Goal: Task Accomplishment & Management: Complete application form

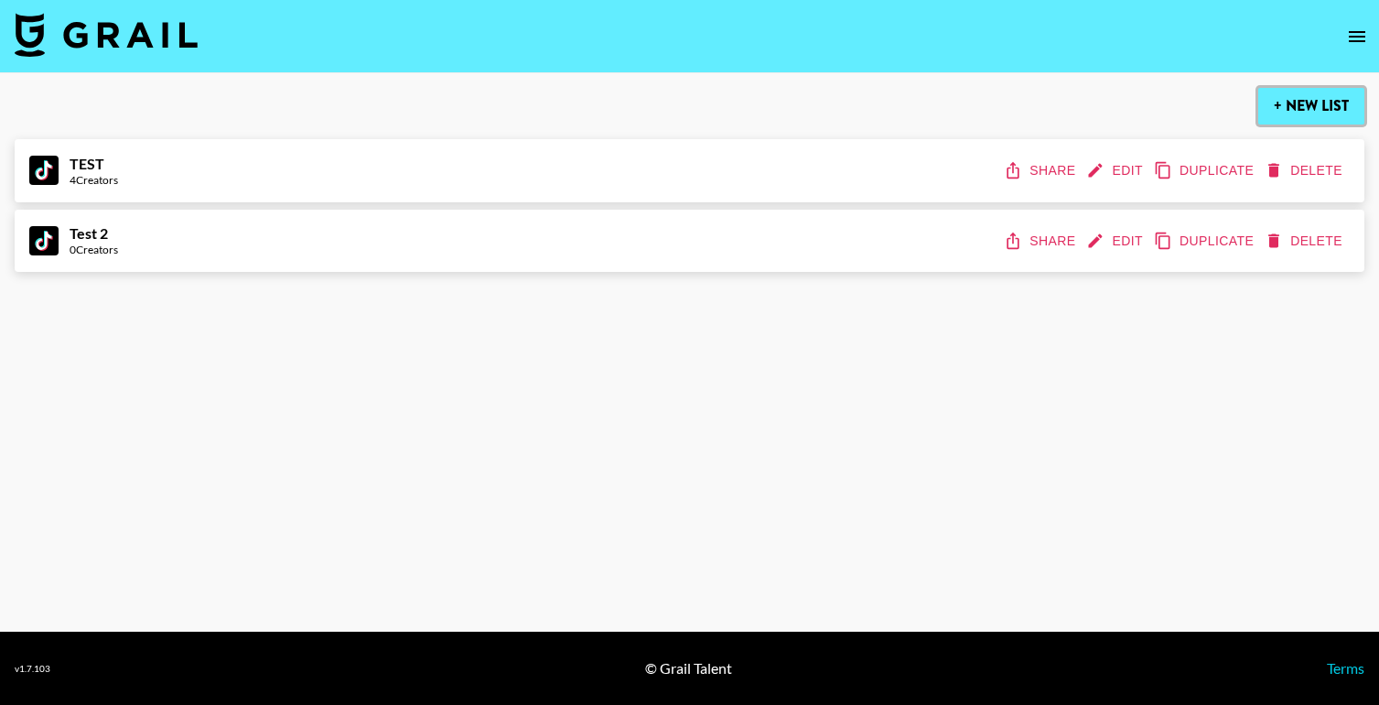
click at [1303, 106] on button "+ New List" at bounding box center [1311, 106] width 106 height 37
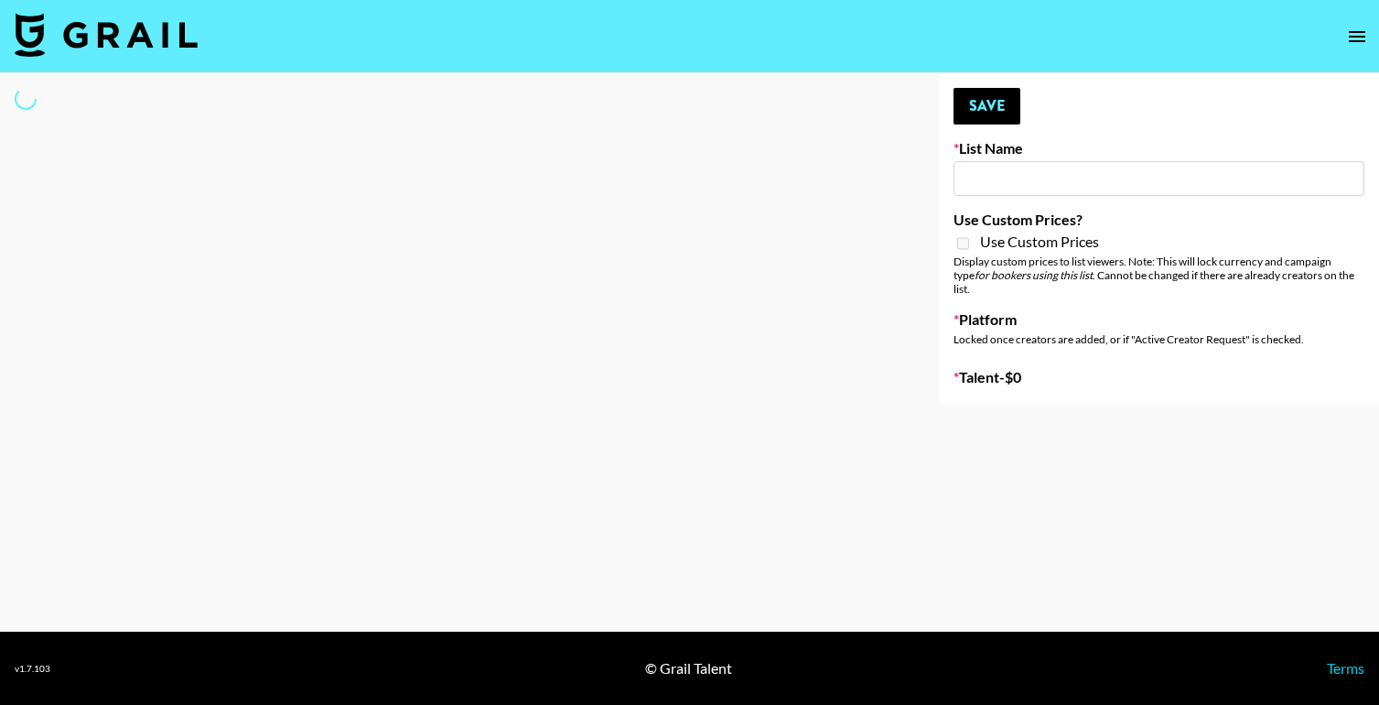
click at [1120, 174] on input at bounding box center [1159, 178] width 411 height 35
type input "Su"
select select "Song"
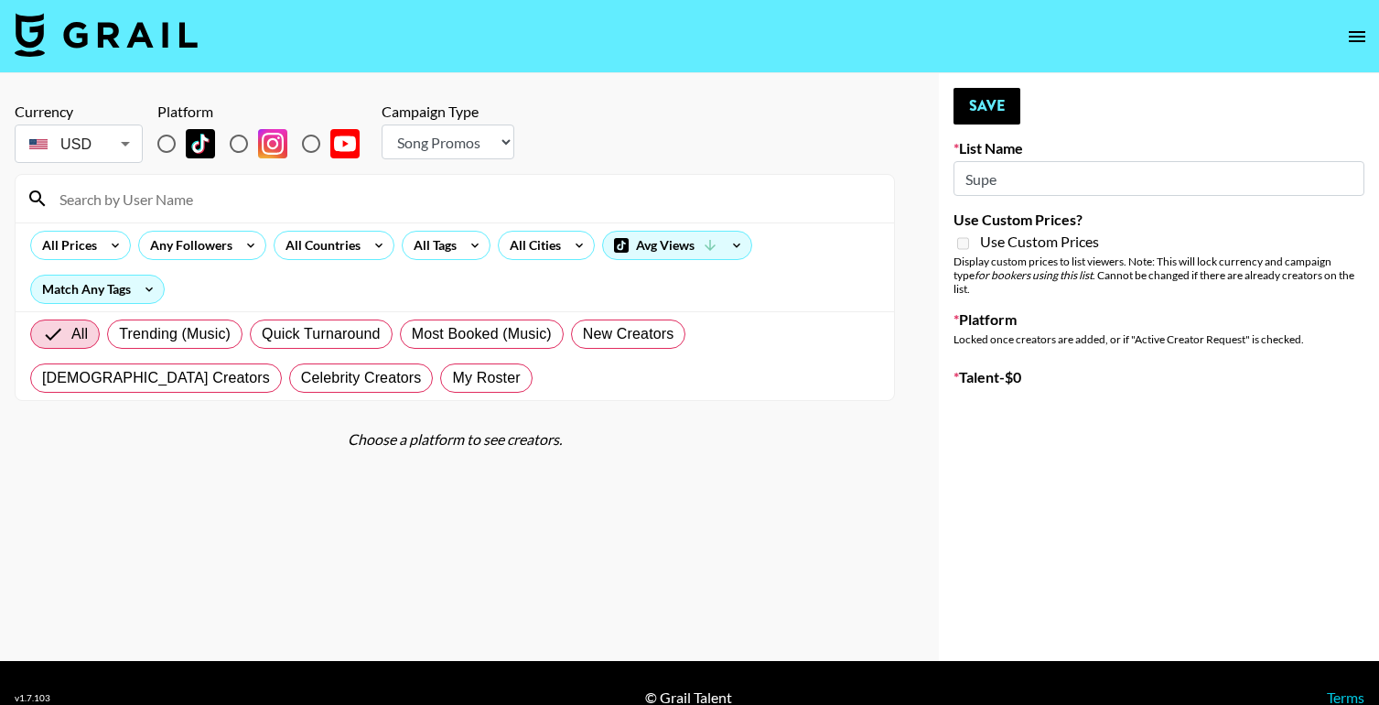
type input "New List"
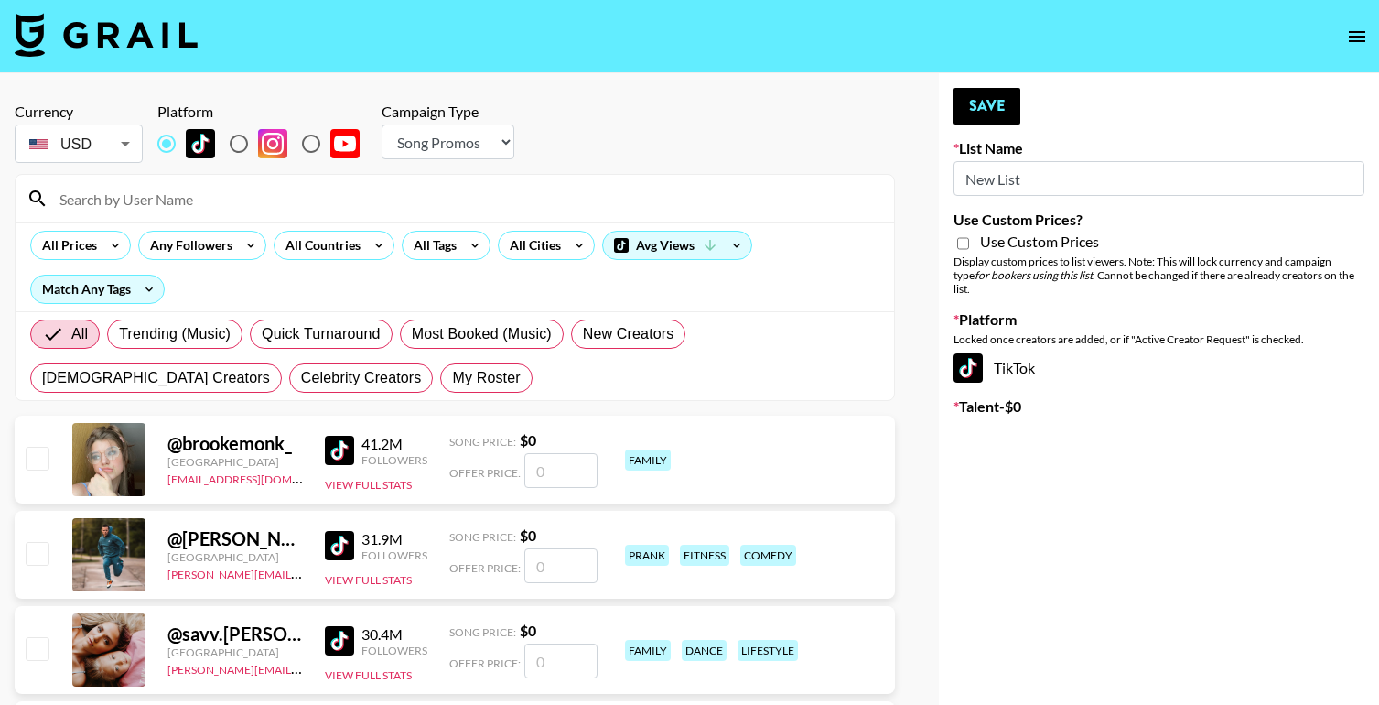
radio input "true"
type input "N"
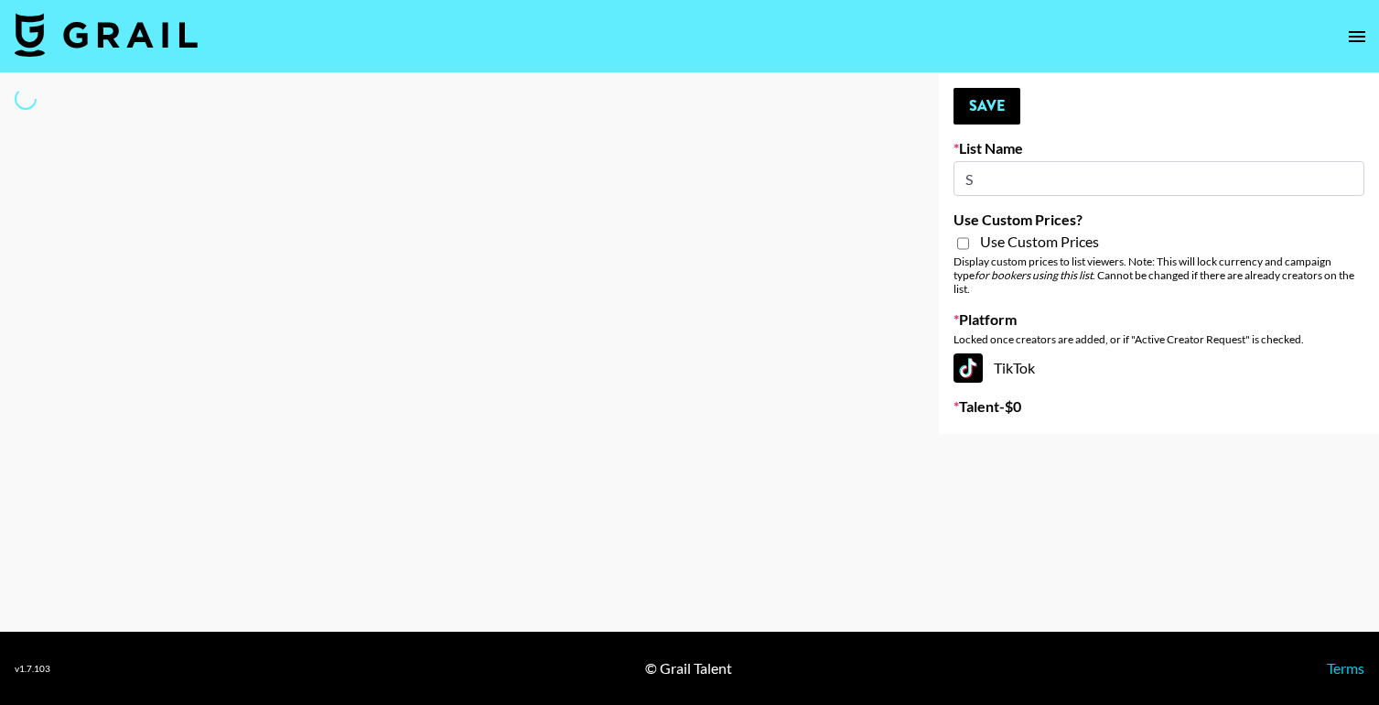
type input "SU"
select select "Song"
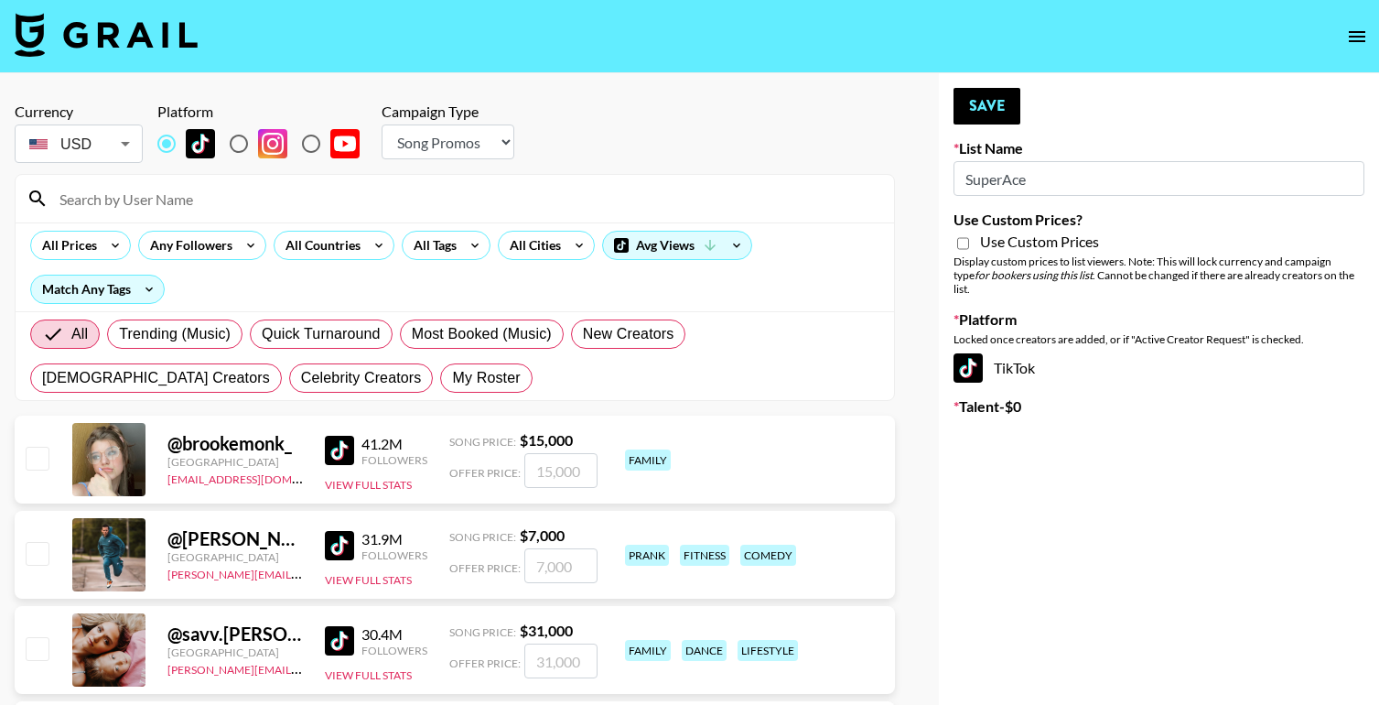
type input "SuperAce"
click at [475, 144] on select "Choose Type... Song Promos Brand Promos" at bounding box center [448, 141] width 133 height 35
select select "Brand"
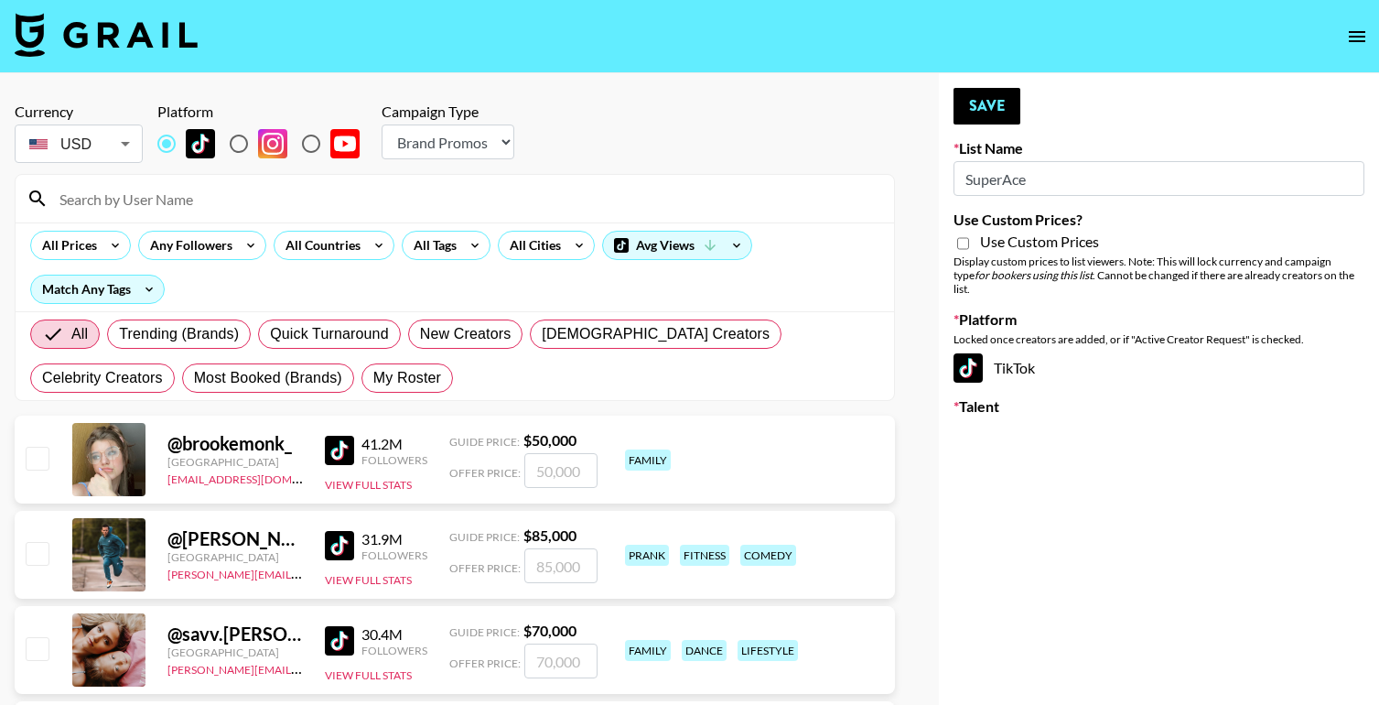
click at [964, 241] on input "Use Custom Prices?" at bounding box center [963, 243] width 12 height 16
checkbox input "true"
click at [1006, 104] on button "Save" at bounding box center [987, 106] width 67 height 37
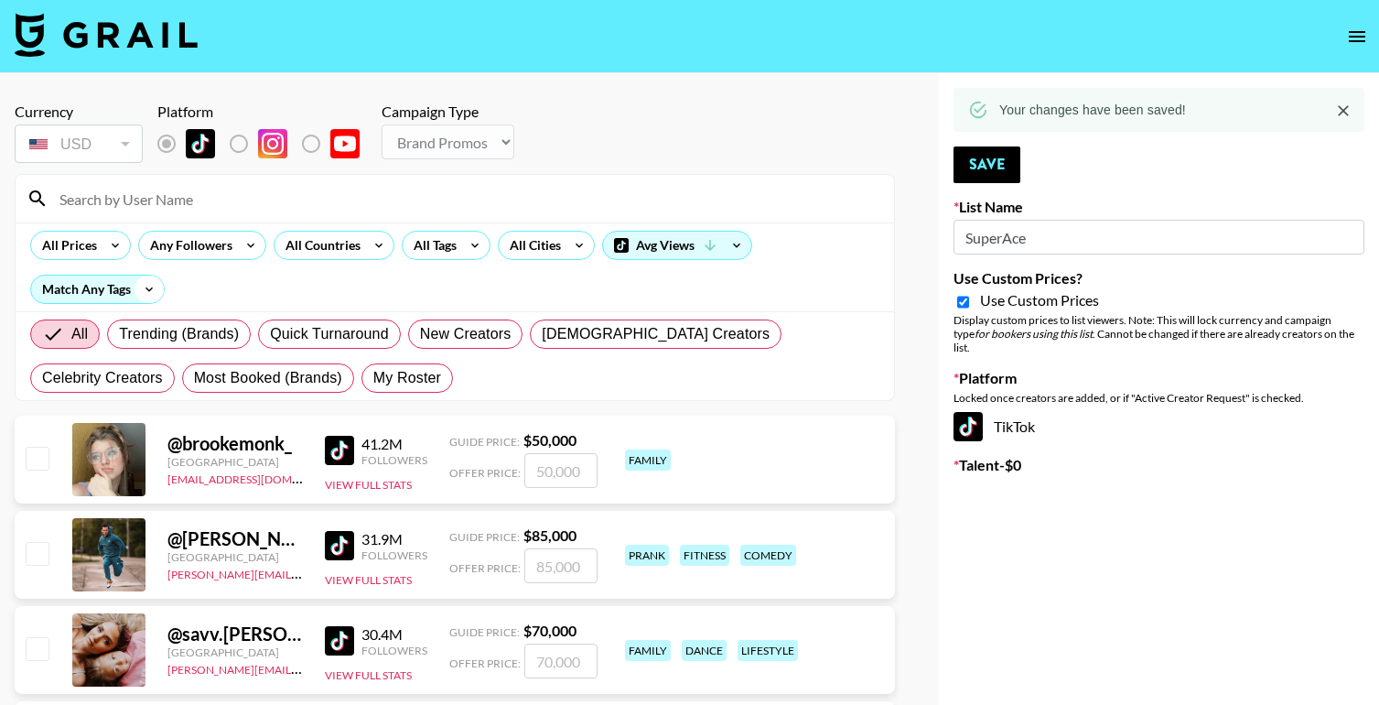
click at [149, 291] on icon at bounding box center [149, 288] width 29 height 27
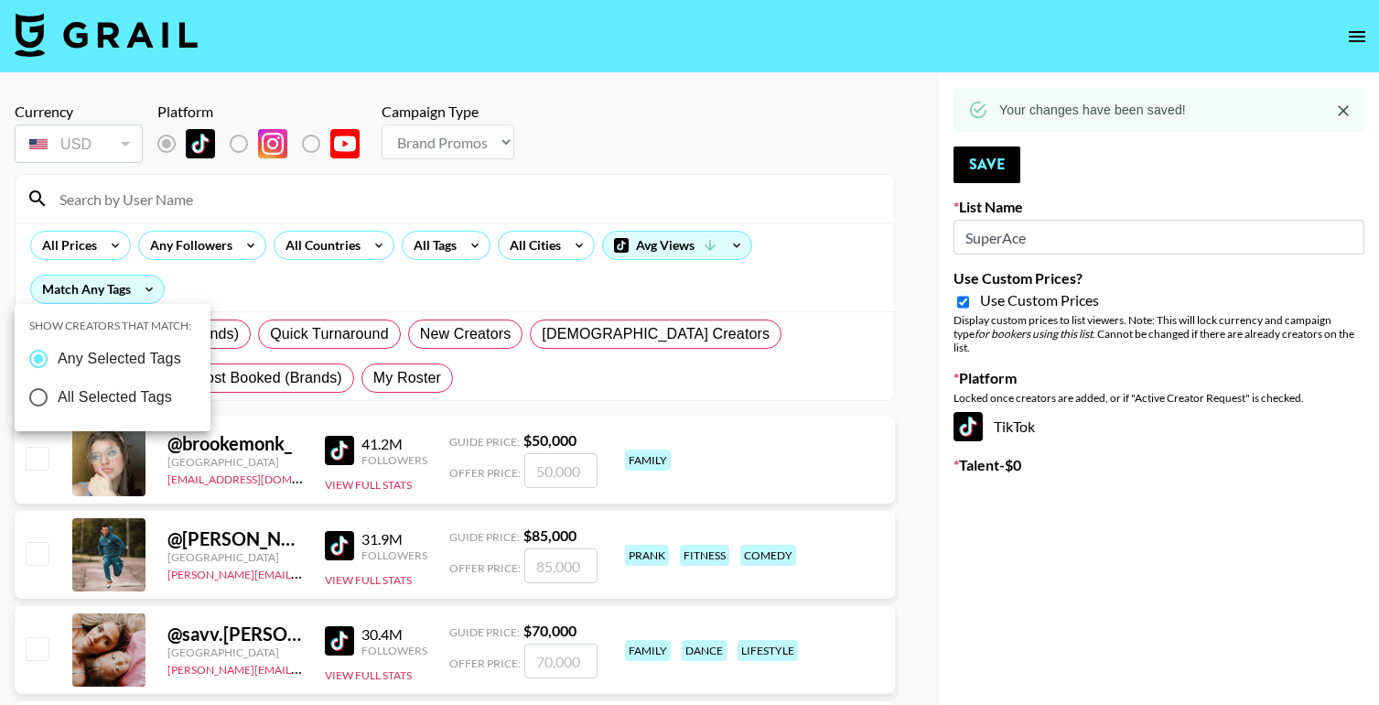
click at [230, 285] on div at bounding box center [689, 352] width 1379 height 705
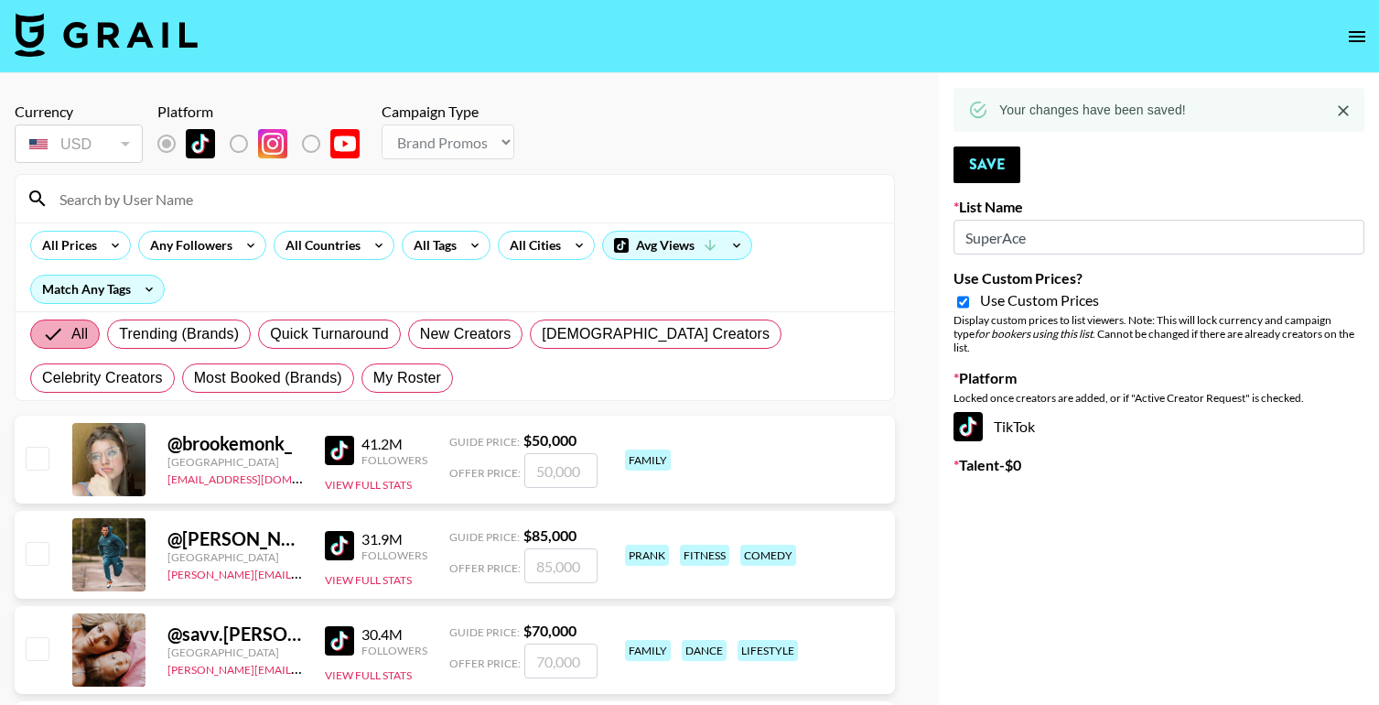
click at [81, 333] on span "All" at bounding box center [79, 334] width 16 height 22
click at [71, 333] on input "All" at bounding box center [56, 334] width 29 height 22
click at [373, 373] on span "My Roster" at bounding box center [407, 378] width 68 height 22
click at [373, 378] on input "My Roster" at bounding box center [373, 378] width 0 height 0
radio input "true"
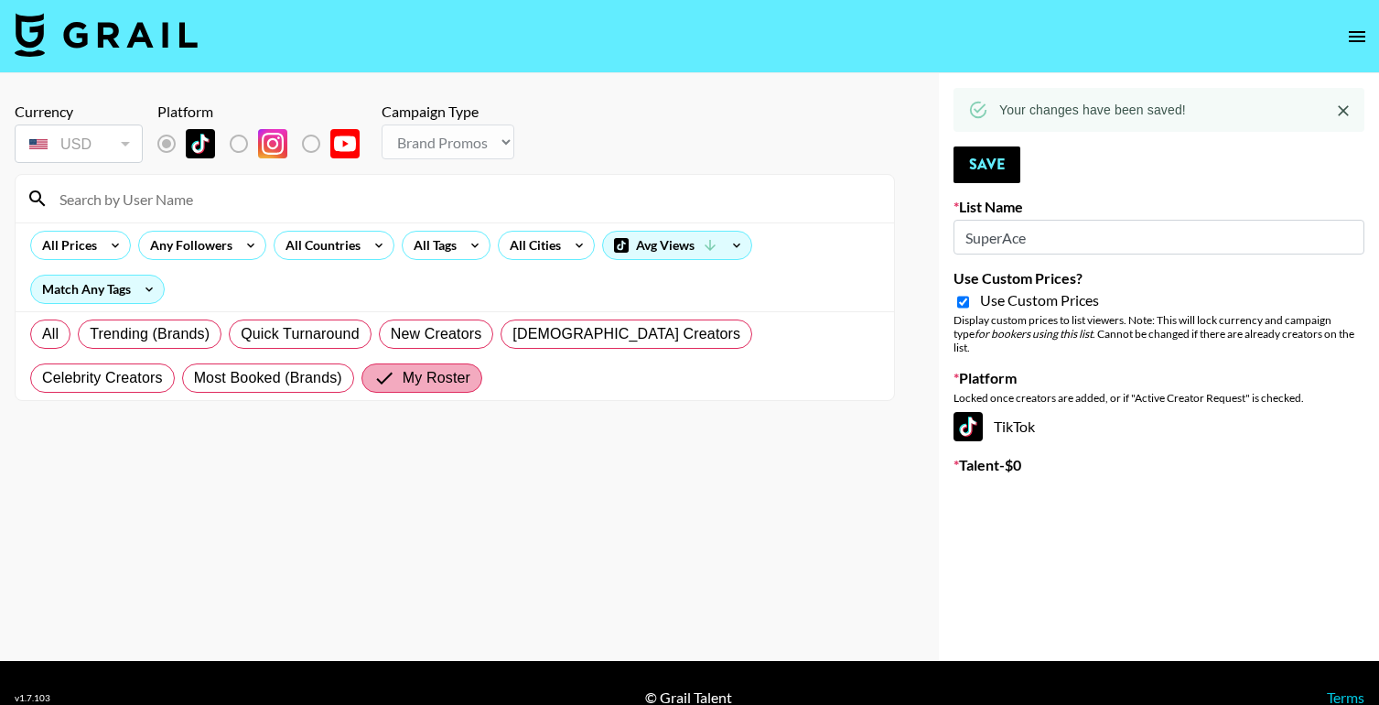
click at [373, 376] on input "My Roster" at bounding box center [387, 378] width 29 height 22
click at [403, 383] on span "My Roster" at bounding box center [437, 378] width 68 height 22
click at [373, 383] on input "My Roster" at bounding box center [387, 378] width 29 height 22
click at [58, 337] on span "All" at bounding box center [50, 334] width 16 height 22
click at [42, 334] on input "All" at bounding box center [42, 334] width 0 height 0
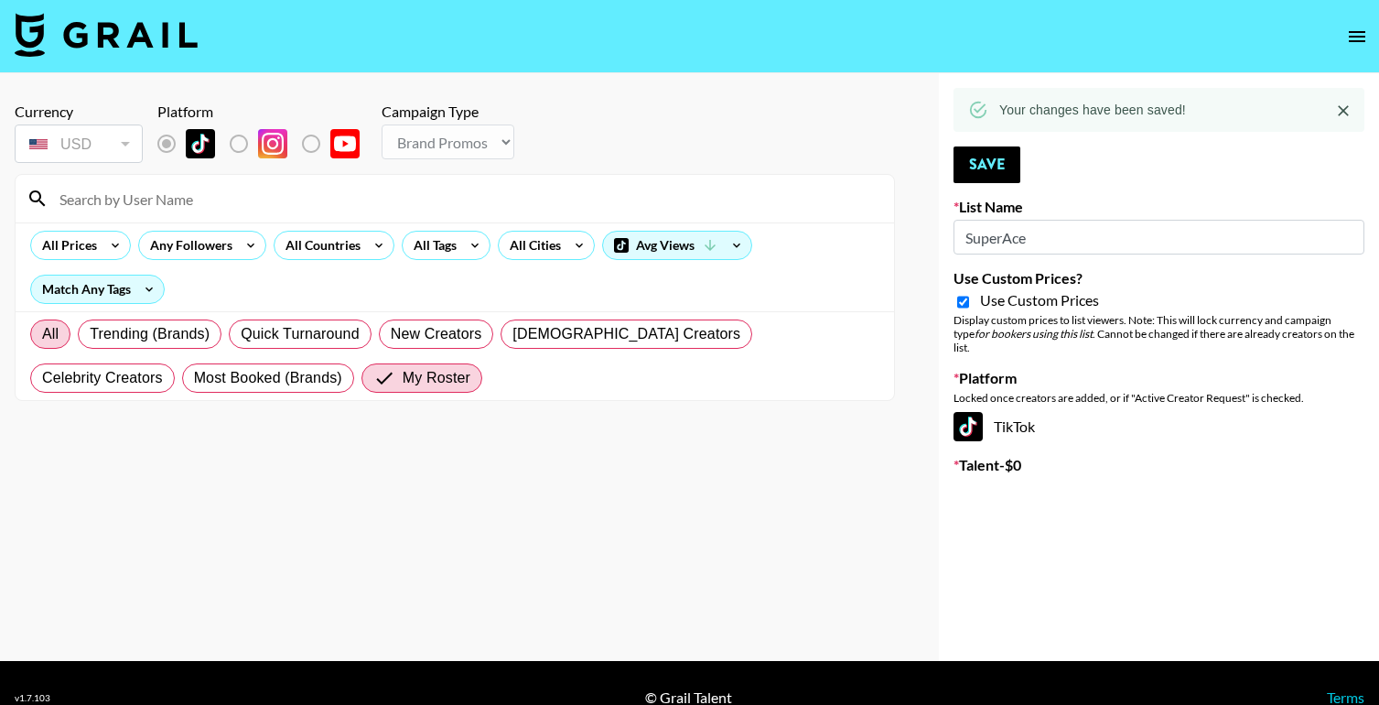
radio input "true"
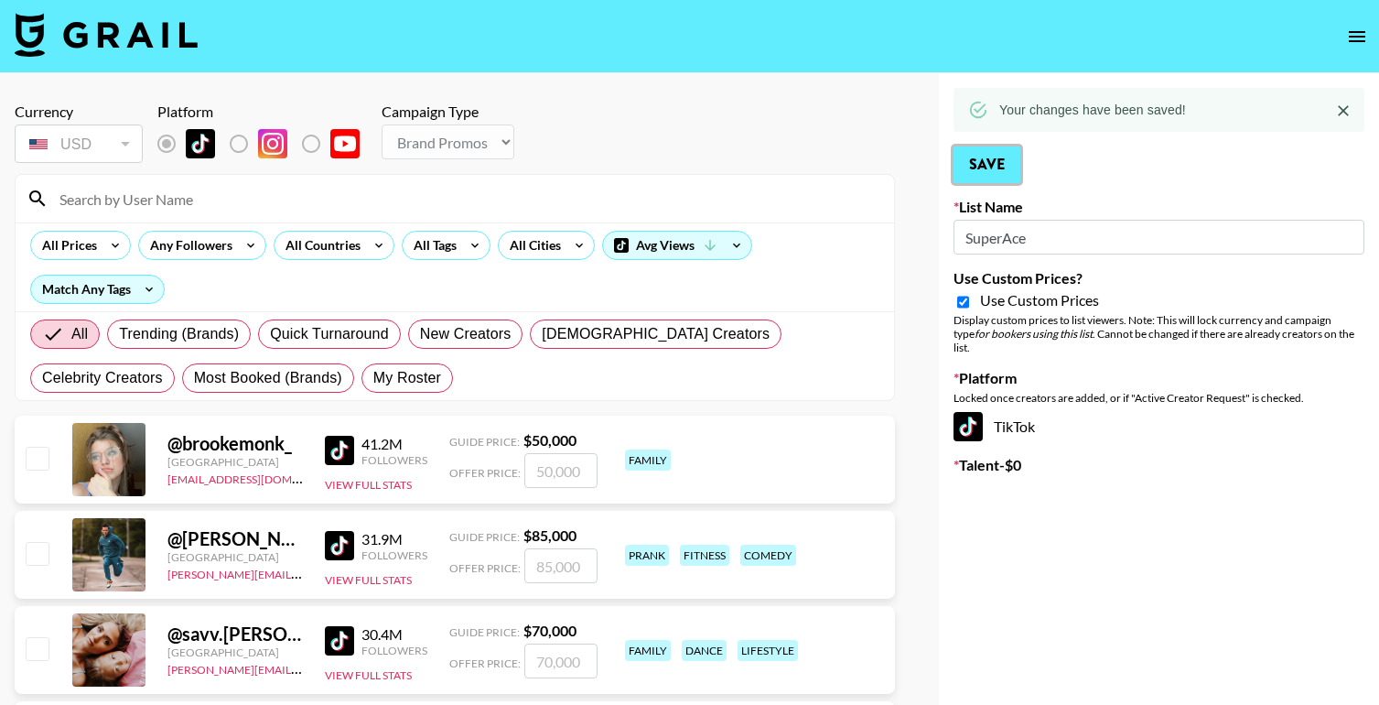
click at [992, 175] on button "Save" at bounding box center [987, 164] width 67 height 37
click at [1357, 45] on icon "open drawer" at bounding box center [1357, 37] width 22 height 22
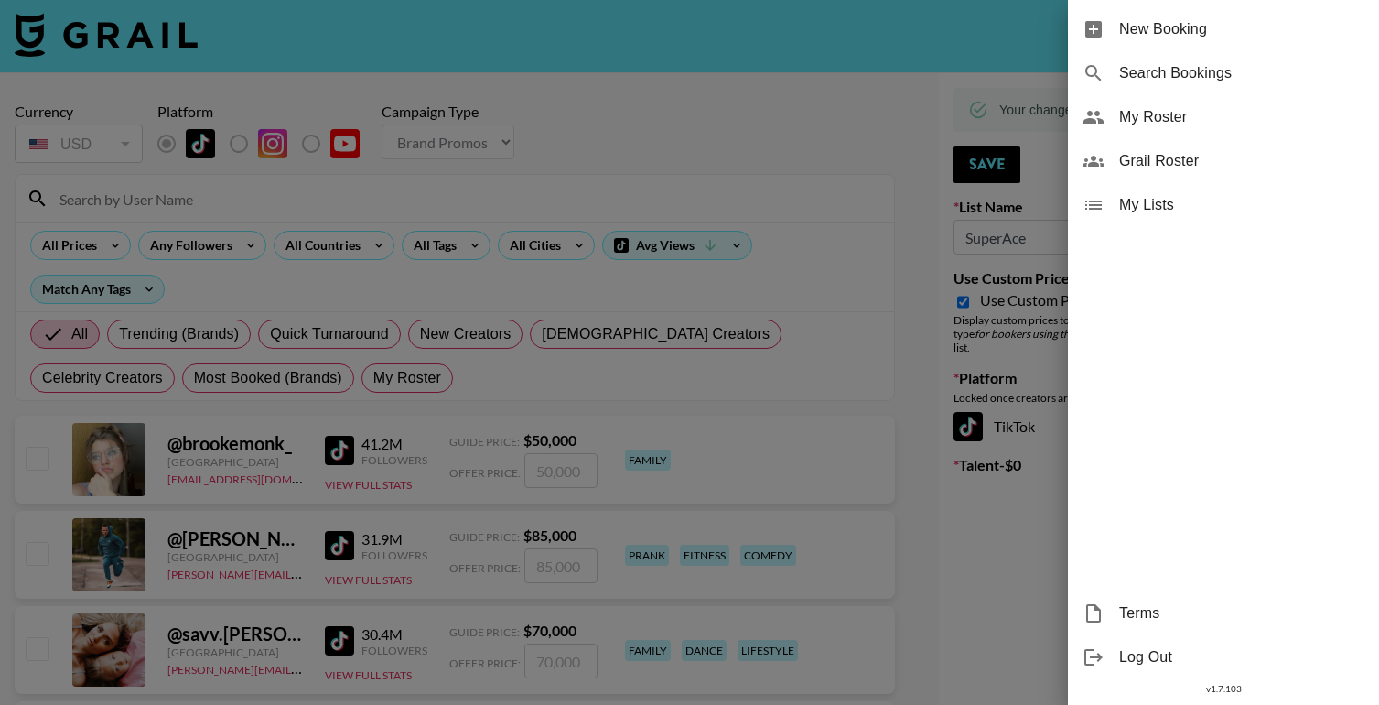
click at [1180, 200] on span "My Lists" at bounding box center [1241, 205] width 245 height 22
